Goal: Check status: Check status

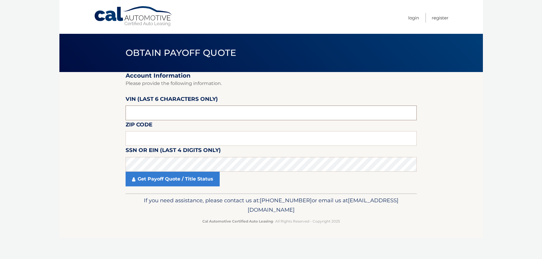
click at [151, 113] on input "text" at bounding box center [270, 112] width 291 height 15
drag, startPoint x: 155, startPoint y: 111, endPoint x: 122, endPoint y: 112, distance: 33.5
click at [122, 112] on section "Account Information Please provide the following information. VIN (last 6 chara…" at bounding box center [270, 132] width 423 height 121
type input "410805"
click at [143, 138] on input "text" at bounding box center [270, 138] width 291 height 15
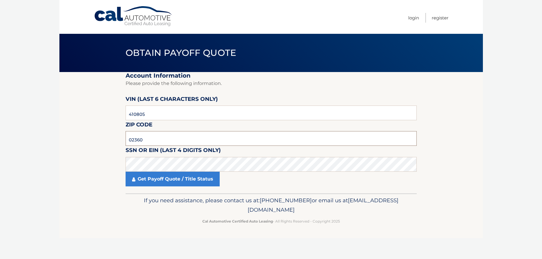
type input "02360"
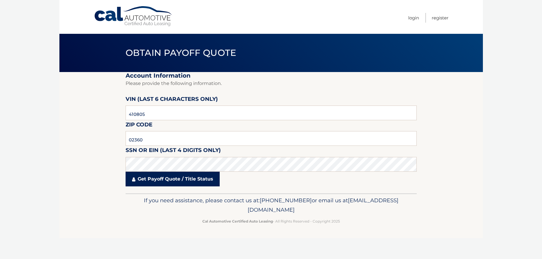
click at [168, 178] on link "Get Payoff Quote / Title Status" at bounding box center [172, 179] width 94 height 15
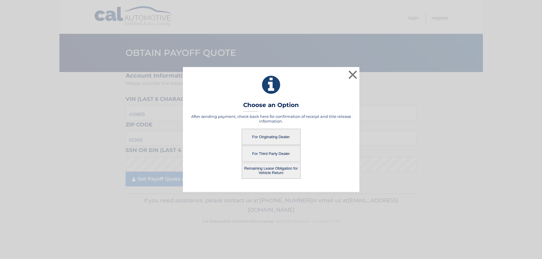
click at [264, 154] on button "For Third Party Dealer" at bounding box center [271, 153] width 59 height 16
click at [279, 152] on button "For Third Party Dealer" at bounding box center [271, 153] width 59 height 16
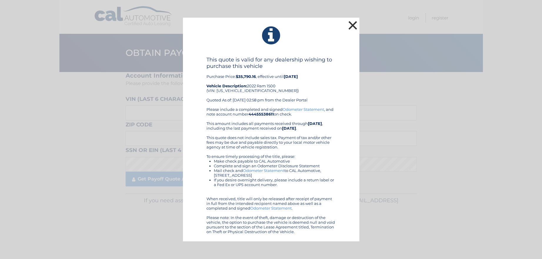
click at [355, 23] on button "×" at bounding box center [353, 25] width 12 height 12
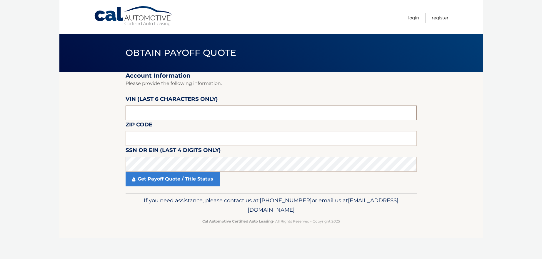
drag, startPoint x: 148, startPoint y: 113, endPoint x: 114, endPoint y: 111, distance: 34.4
click at [114, 111] on section "Account Information Please provide the following information. VIN (last 6 chara…" at bounding box center [270, 132] width 423 height 121
click at [139, 112] on input "text" at bounding box center [270, 112] width 291 height 15
drag, startPoint x: 149, startPoint y: 114, endPoint x: 88, endPoint y: 109, distance: 61.0
click at [88, 109] on section "Account Information Please provide the following information. VIN (last 6 chara…" at bounding box center [270, 132] width 423 height 121
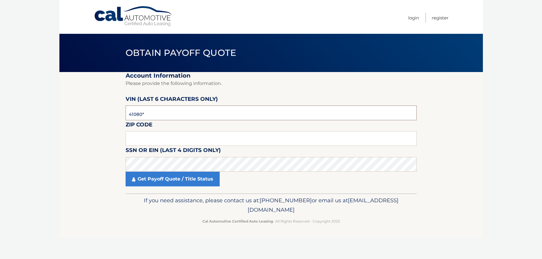
type input "410805"
click at [158, 140] on input "text" at bounding box center [270, 138] width 291 height 15
type input "02360"
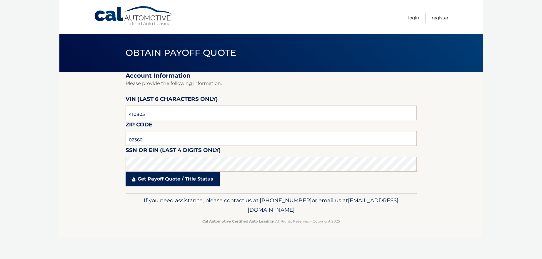
click at [170, 180] on link "Get Payoff Quote / Title Status" at bounding box center [172, 179] width 94 height 15
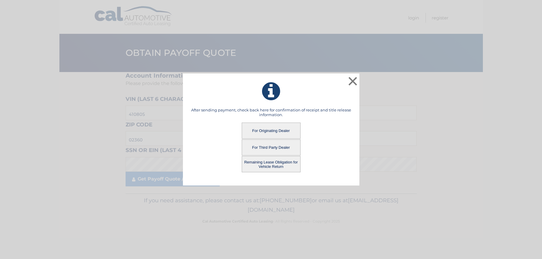
click at [275, 164] on button "Remaining Lease Obligation for Vehicle Return" at bounding box center [271, 164] width 59 height 16
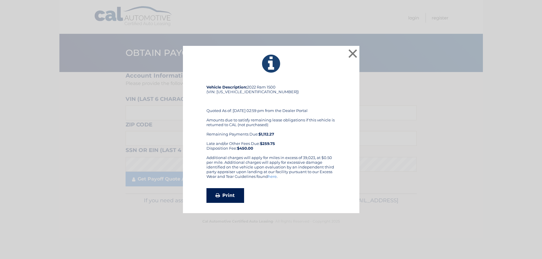
click at [225, 195] on link "Print" at bounding box center [225, 195] width 38 height 15
click at [354, 53] on button "×" at bounding box center [353, 54] width 12 height 12
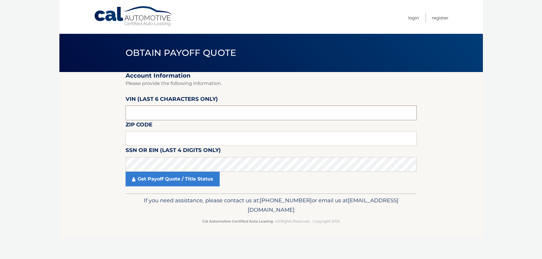
drag, startPoint x: 170, startPoint y: 115, endPoint x: 72, endPoint y: 107, distance: 98.8
click at [72, 107] on section "Account Information Please provide the following information. VIN (last 6 chara…" at bounding box center [270, 132] width 423 height 121
type input "410805"
click at [147, 139] on input "text" at bounding box center [270, 138] width 291 height 15
type input "02360"
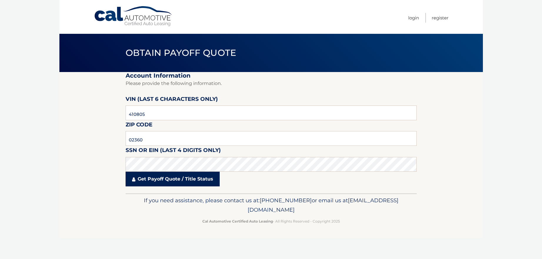
click at [163, 181] on link "Get Payoff Quote / Title Status" at bounding box center [172, 179] width 94 height 15
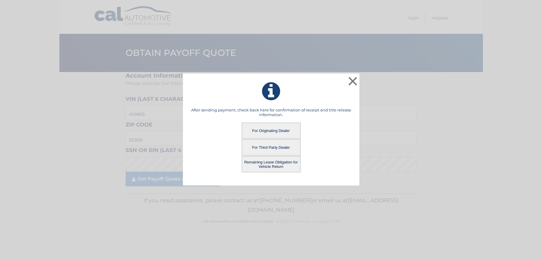
click at [275, 129] on button "For Originating Dealer" at bounding box center [271, 131] width 59 height 16
click at [266, 130] on button "For Originating Dealer" at bounding box center [271, 131] width 59 height 16
